Goal: Task Accomplishment & Management: Use online tool/utility

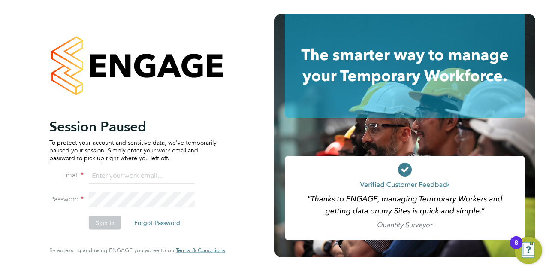
click at [135, 173] on input at bounding box center [142, 175] width 106 height 15
type input "[PERSON_NAME][EMAIL_ADDRESS][PERSON_NAME][DOMAIN_NAME]"
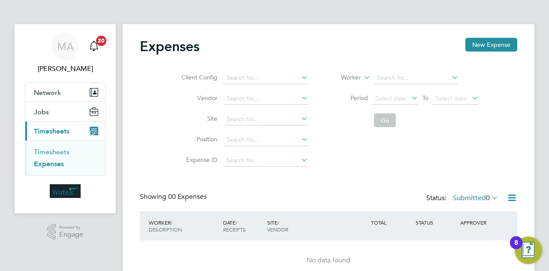
click at [52, 151] on link "Timesheets" at bounding box center [52, 152] width 36 height 8
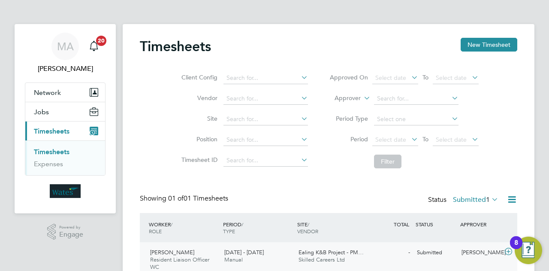
scroll to position [37, 0]
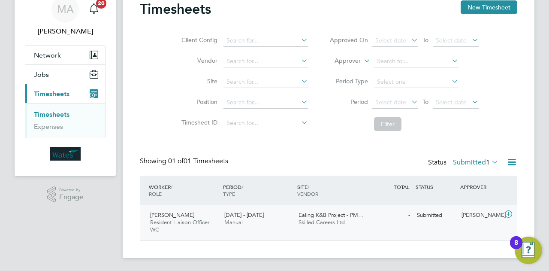
click at [237, 218] on span "20 - 26 Sep 2025" at bounding box center [244, 214] width 39 height 7
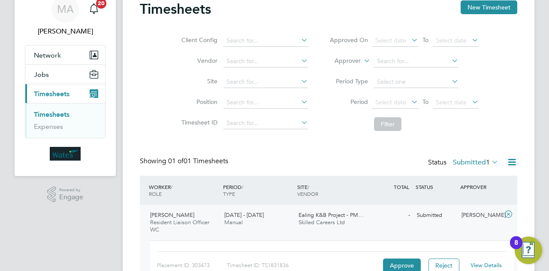
scroll to position [92, 0]
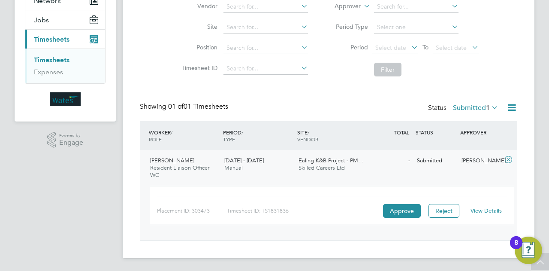
click at [489, 210] on link "View Details" at bounding box center [486, 210] width 31 height 7
